Goal: Navigation & Orientation: Find specific page/section

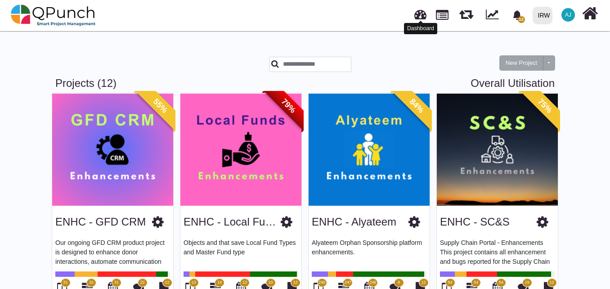
click at [420, 14] on link at bounding box center [420, 13] width 12 height 15
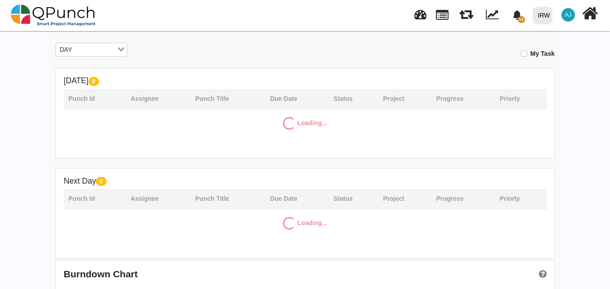
scroll to position [157, 0]
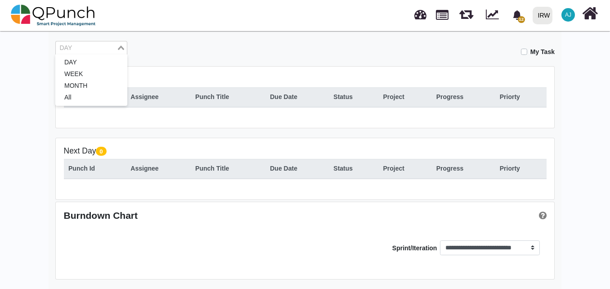
click at [106, 51] on input "Search for option" at bounding box center [86, 48] width 59 height 10
click at [104, 93] on li "All" at bounding box center [91, 98] width 72 height 12
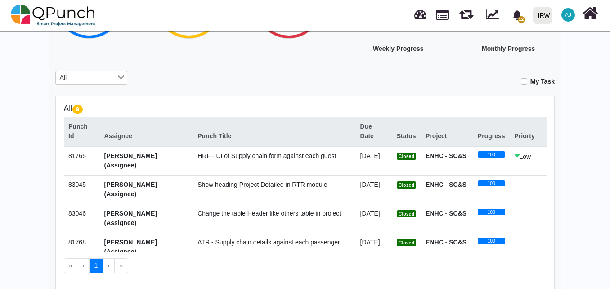
scroll to position [0, 0]
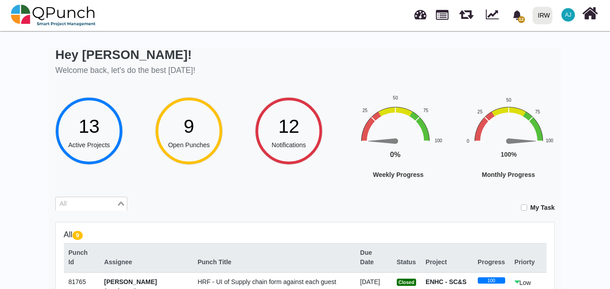
click at [99, 199] on input "Search for option" at bounding box center [86, 204] width 59 height 10
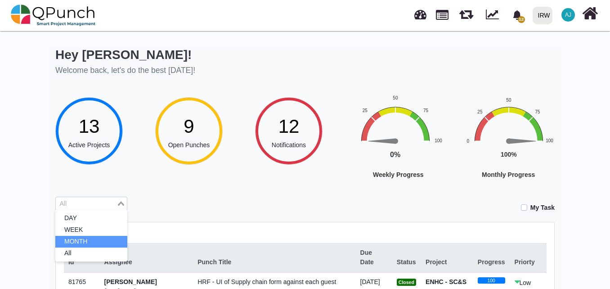
click at [97, 241] on li "MONTH" at bounding box center [91, 242] width 72 height 12
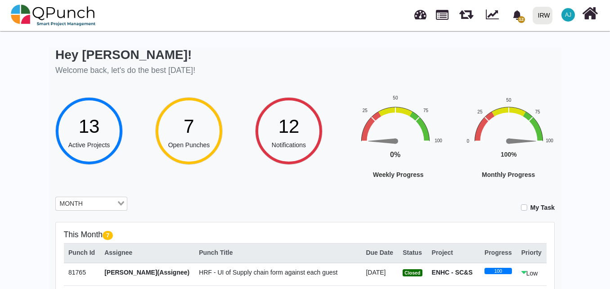
click at [540, 140] on icon "Interactive chart" at bounding box center [533, 126] width 20 height 29
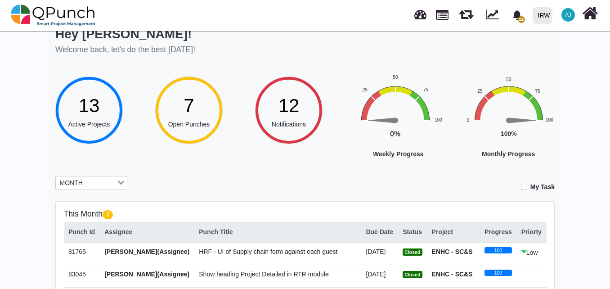
scroll to position [271, 0]
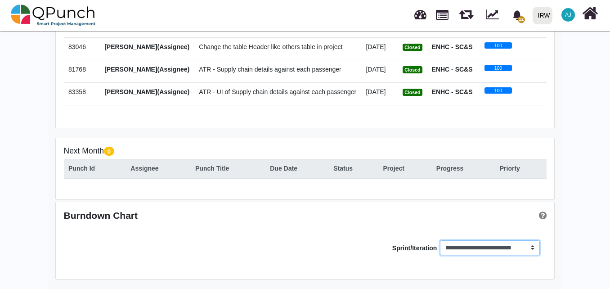
click at [529, 241] on select "**********" at bounding box center [489, 247] width 99 height 15
click at [529, 246] on select "**********" at bounding box center [489, 247] width 99 height 15
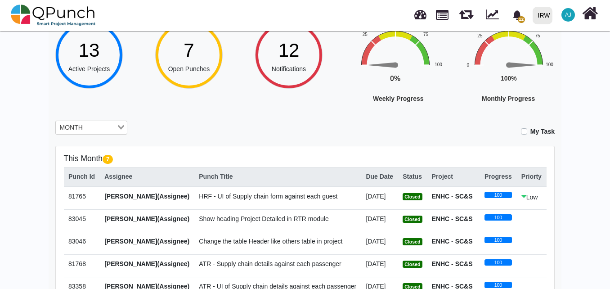
scroll to position [0, 0]
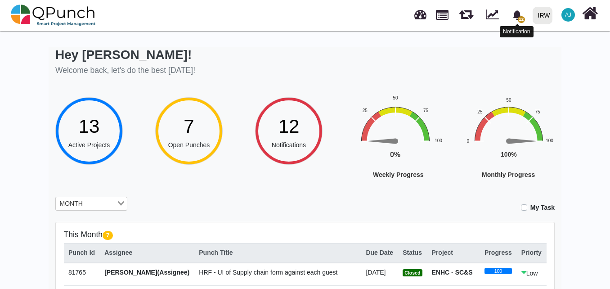
click at [519, 19] on span "12" at bounding box center [521, 19] width 7 height 7
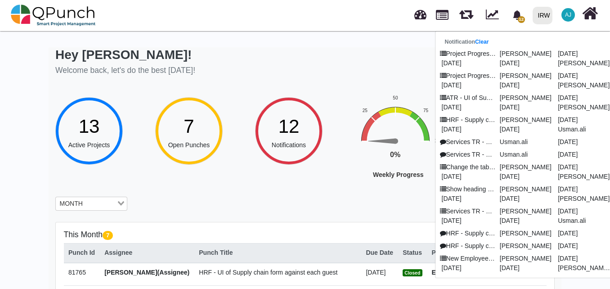
click at [428, 54] on div "Hey [PERSON_NAME]! Welcome back, let's do the best [DATE]!" at bounding box center [305, 62] width 500 height 31
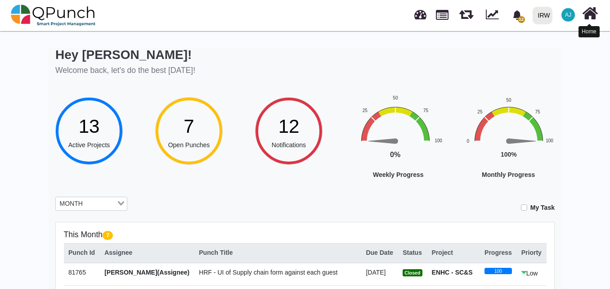
click at [596, 15] on icon at bounding box center [590, 13] width 16 height 17
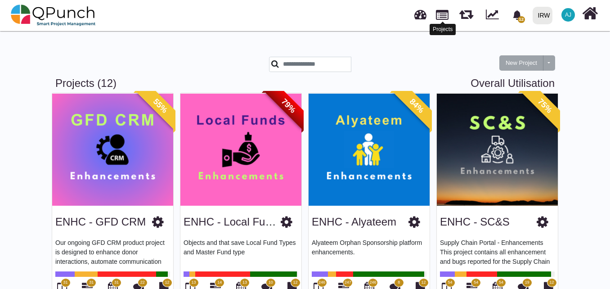
click at [441, 16] on link at bounding box center [442, 13] width 13 height 15
click at [421, 16] on link at bounding box center [420, 13] width 12 height 15
